Goal: Navigation & Orientation: Find specific page/section

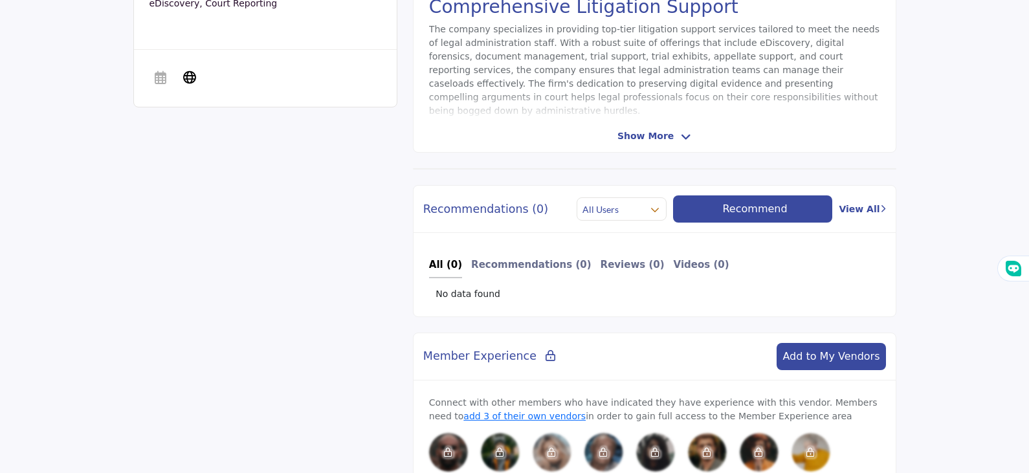
scroll to position [461, 0]
click at [648, 138] on span "Show More" at bounding box center [645, 137] width 56 height 14
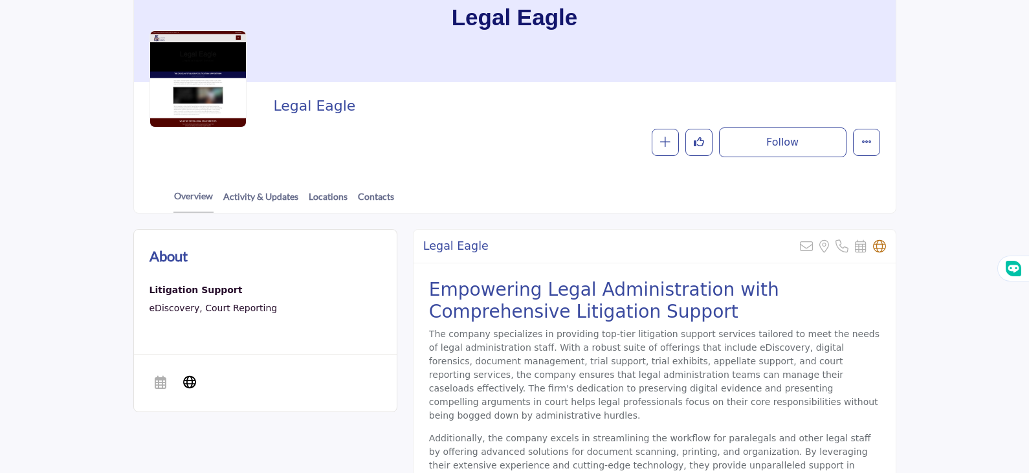
scroll to position [156, 0]
click at [316, 196] on link "Locations" at bounding box center [328, 201] width 40 height 23
